Goal: Information Seeking & Learning: Check status

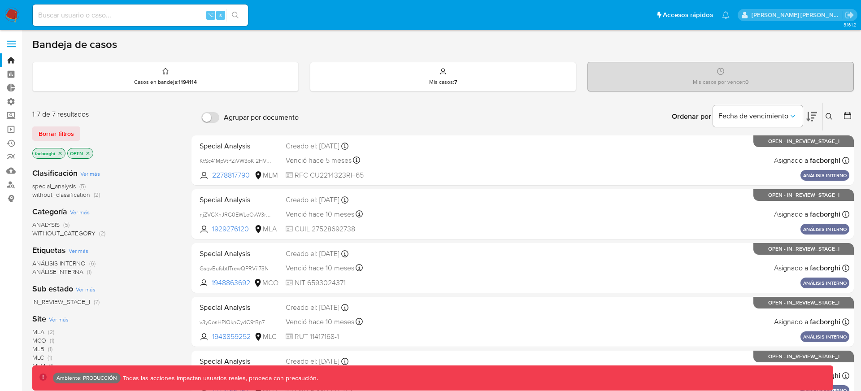
click at [197, 13] on input at bounding box center [140, 15] width 215 height 12
paste input "133407030"
type input "133407030"
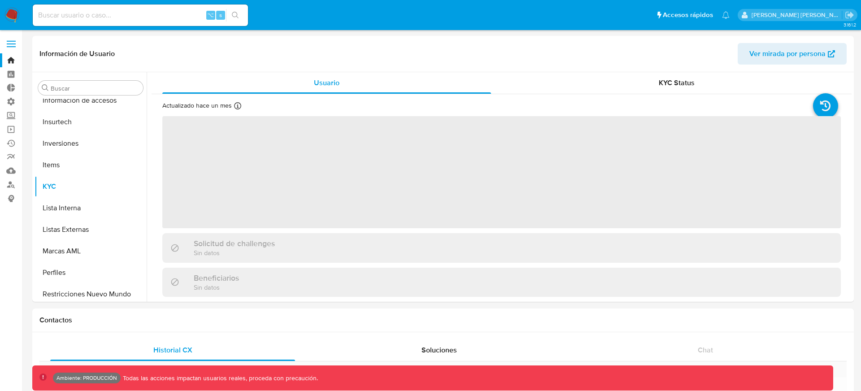
scroll to position [465, 0]
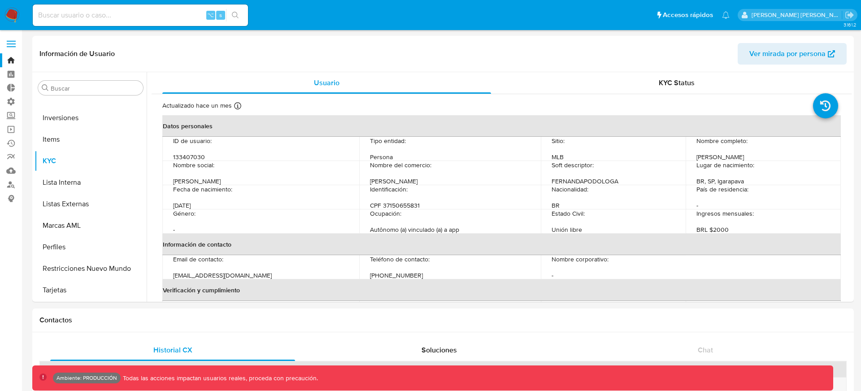
select select "10"
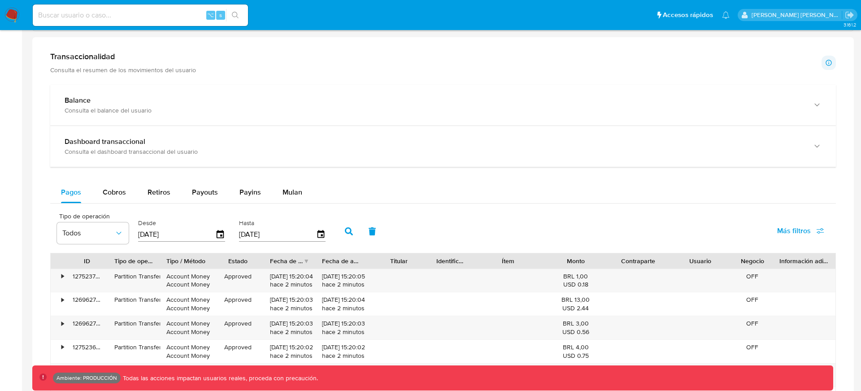
scroll to position [474, 0]
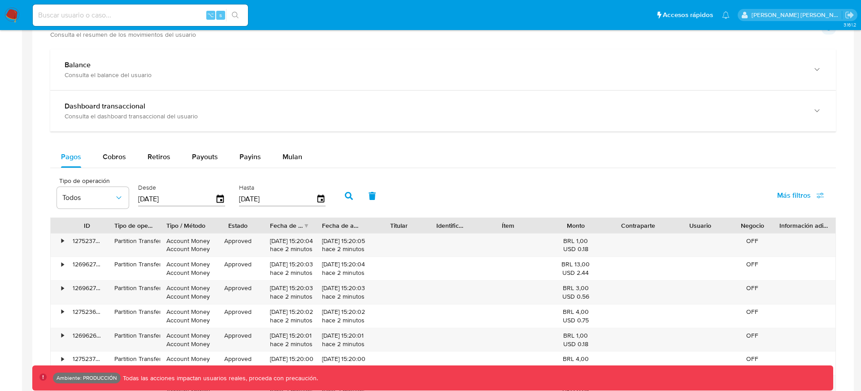
click at [803, 195] on span "Más filtros" at bounding box center [794, 196] width 34 height 22
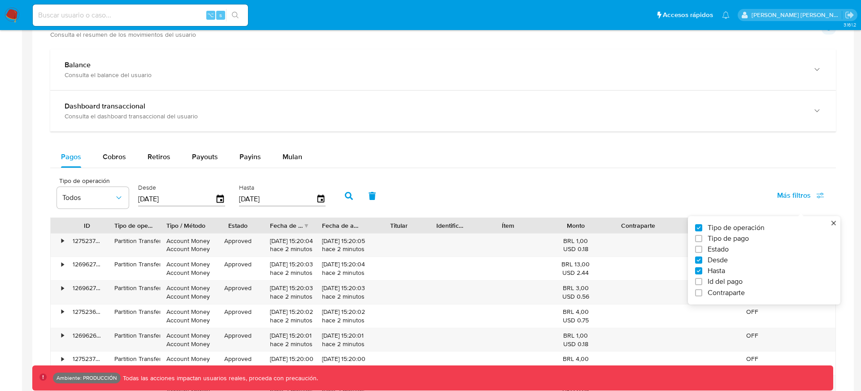
click at [727, 278] on span "Id del pago" at bounding box center [725, 281] width 35 height 9
click at [702, 278] on input "Id del pago" at bounding box center [698, 281] width 7 height 7
checkbox input "true"
click at [405, 198] on input "number" at bounding box center [381, 198] width 88 height 12
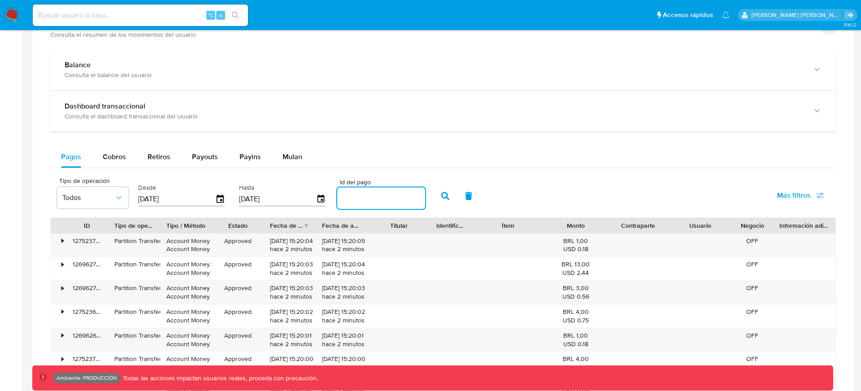
paste input "127246719384"
type input "127246719384"
click at [441, 197] on icon "button" at bounding box center [445, 196] width 8 height 8
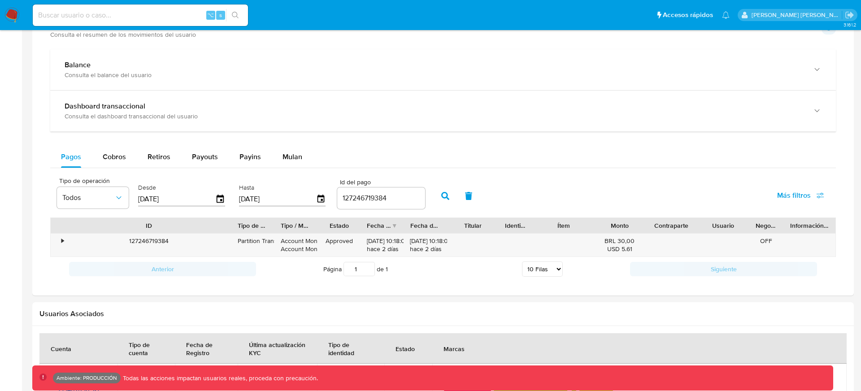
drag, startPoint x: 109, startPoint y: 224, endPoint x: 231, endPoint y: 224, distance: 122.9
click at [232, 224] on div at bounding box center [231, 225] width 16 height 15
click at [475, 197] on button "button" at bounding box center [468, 196] width 23 height 22
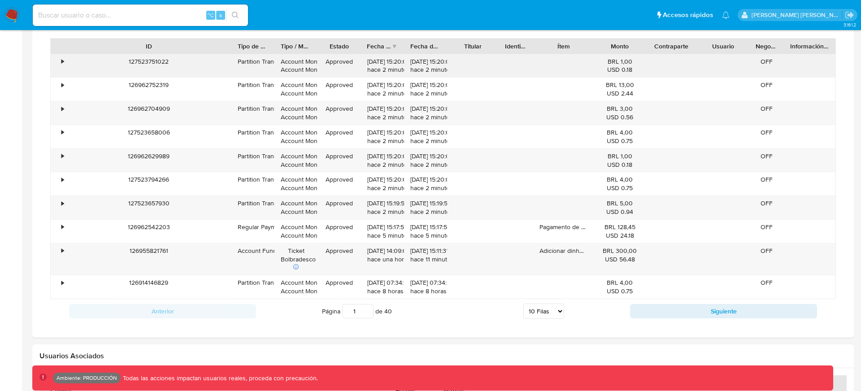
scroll to position [653, 0]
